Goal: Information Seeking & Learning: Check status

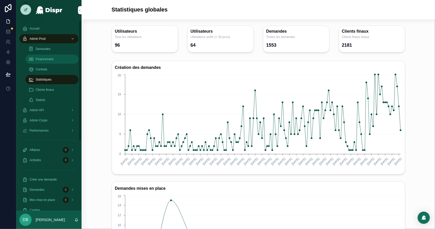
click at [51, 58] on span "Financement" at bounding box center [45, 59] width 18 height 4
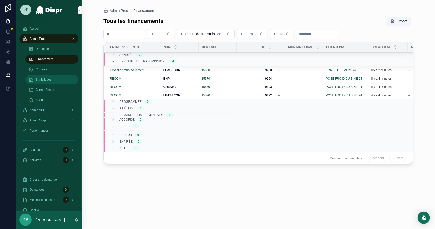
click at [50, 80] on span "Statistiques" at bounding box center [44, 79] width 16 height 4
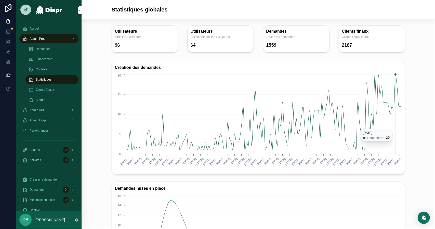
click at [391, 126] on icon "09/12/2024 02/01/2025 22/01/2025 31/01/2025 07/02/2025 13/02/2025 20/02/2025 27…" at bounding box center [258, 122] width 287 height 98
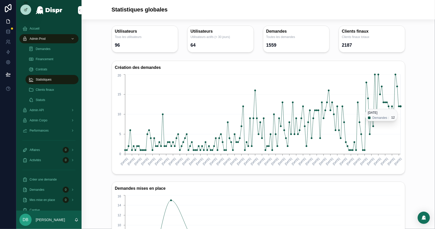
click at [399, 106] on circle "chart" at bounding box center [400, 106] width 2 height 2
click at [48, 60] on span "Financement" at bounding box center [45, 59] width 18 height 4
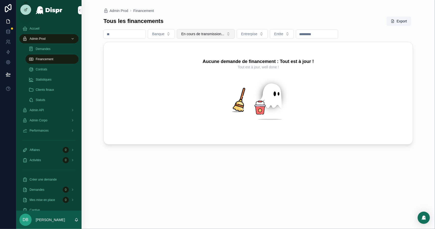
click at [207, 38] on button "En cours de transmission..." at bounding box center [206, 34] width 58 height 10
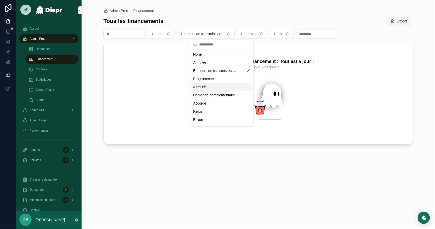
click at [217, 91] on div "A l'étude" at bounding box center [221, 87] width 61 height 8
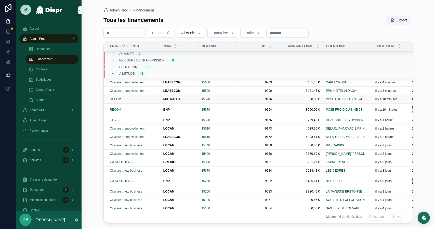
click at [231, 99] on div "15570" at bounding box center [217, 99] width 32 height 4
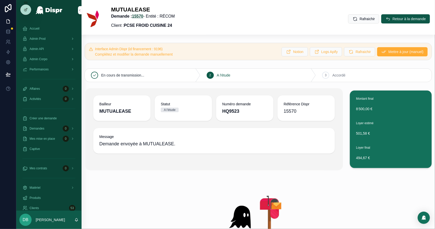
click at [141, 16] on link "15570" at bounding box center [137, 16] width 11 height 4
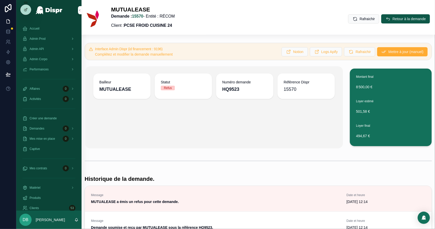
click at [203, 27] on div "MUTUALEASE Demande : 15570 - Entité : RÉCOM Client : PCSE FROID CUISINE 24 Rafr…" at bounding box center [258, 18] width 347 height 25
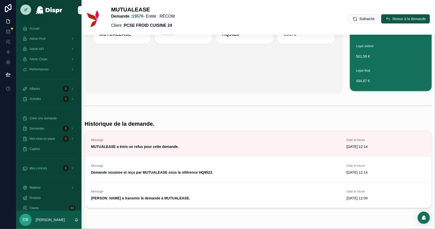
scroll to position [68, 0]
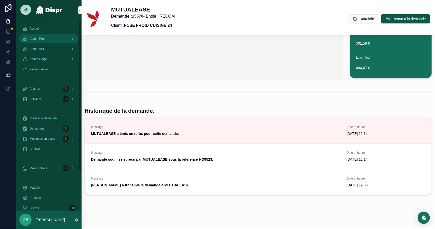
click at [44, 38] on span "Admin Prod" at bounding box center [38, 39] width 16 height 4
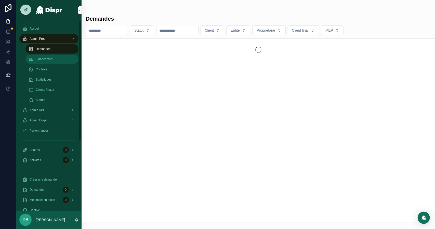
click at [46, 58] on span "Financement" at bounding box center [45, 59] width 18 height 4
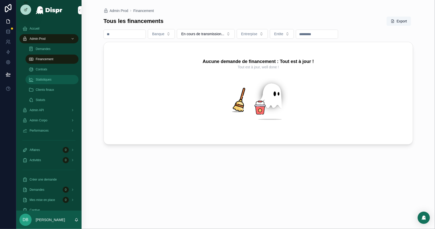
click at [53, 77] on div "Statistiques" at bounding box center [52, 79] width 47 height 8
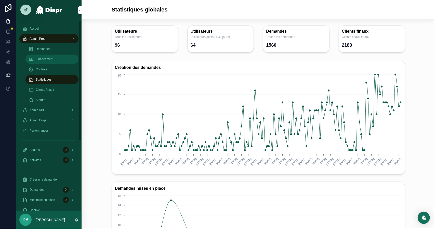
click at [44, 60] on span "Financement" at bounding box center [45, 59] width 18 height 4
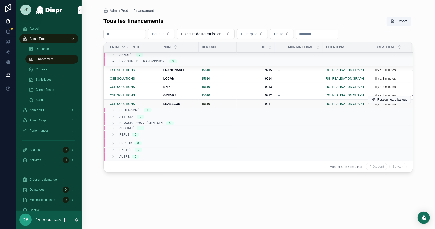
click at [203, 103] on span "15610" at bounding box center [205, 104] width 8 height 4
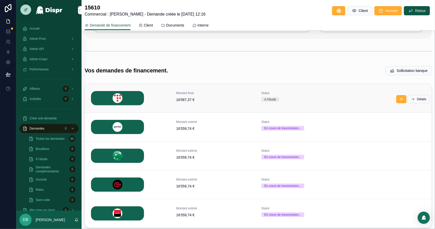
scroll to position [101, 0]
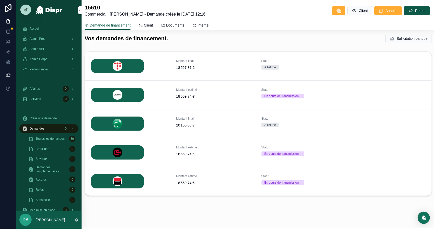
scroll to position [101, 0]
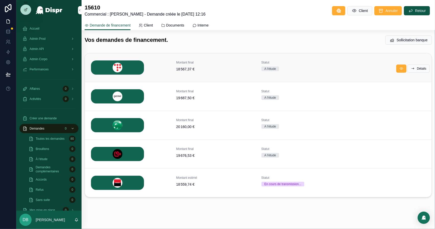
scroll to position [101, 0]
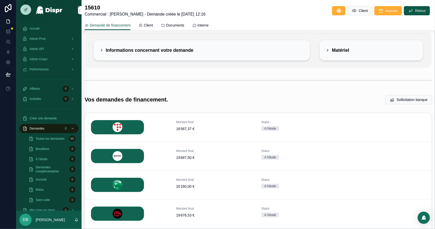
scroll to position [101, 0]
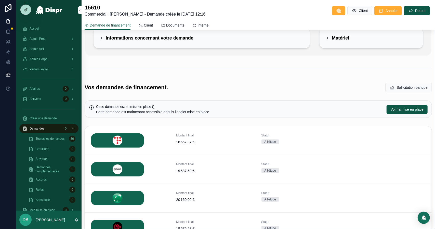
scroll to position [152, 0]
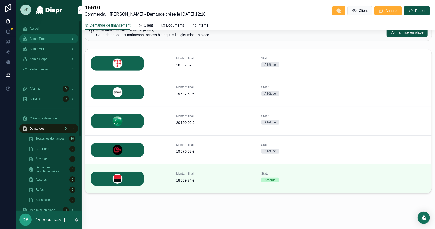
click at [64, 37] on div "Admin Prod" at bounding box center [48, 39] width 53 height 8
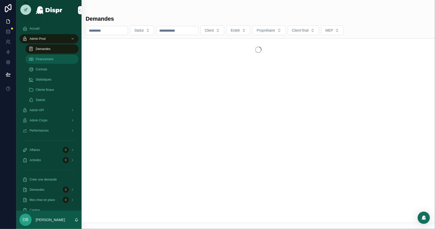
click at [53, 58] on span "Financement" at bounding box center [45, 59] width 18 height 4
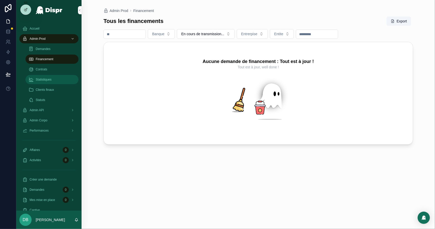
click at [54, 79] on div "Statistiques" at bounding box center [52, 79] width 47 height 8
